Goal: Transaction & Acquisition: Purchase product/service

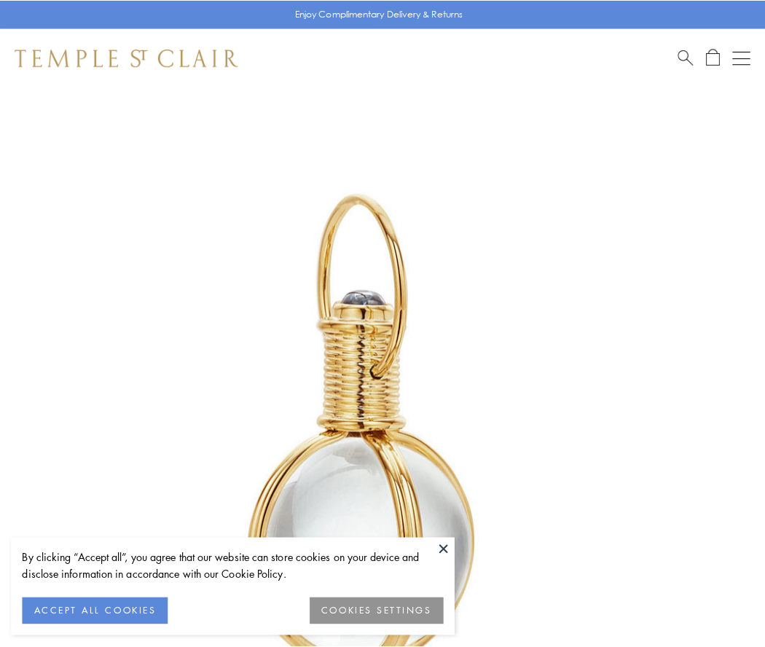
scroll to position [380, 0]
